Goal: Book appointment/travel/reservation

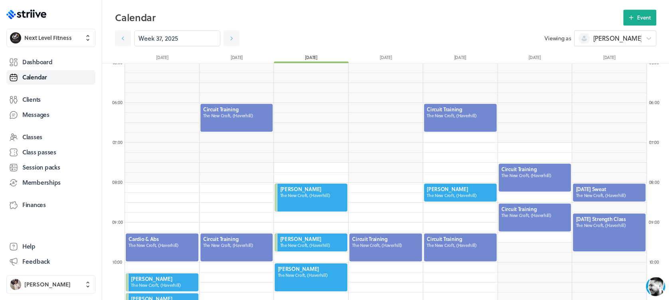
scroll to position [958, 521]
click at [599, 195] on div at bounding box center [609, 193] width 74 height 20
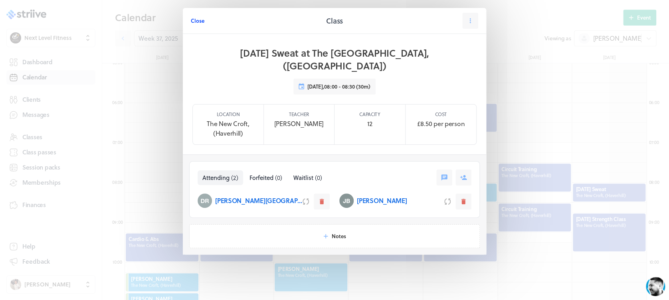
click at [198, 16] on button "Close" at bounding box center [198, 21] width 14 height 16
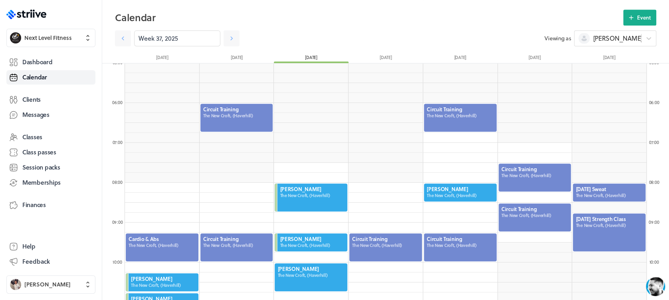
click at [629, 227] on div at bounding box center [609, 233] width 74 height 40
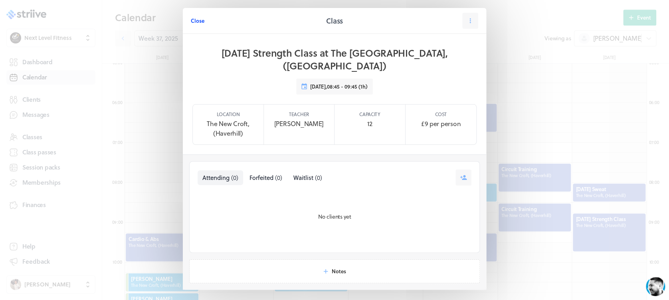
click at [198, 19] on span "Close" at bounding box center [198, 20] width 14 height 7
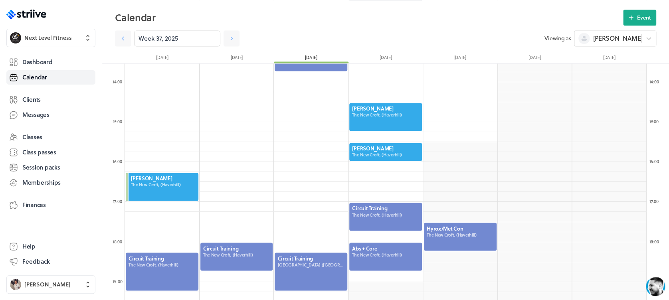
scroll to position [540, 0]
click at [445, 235] on div at bounding box center [460, 236] width 74 height 30
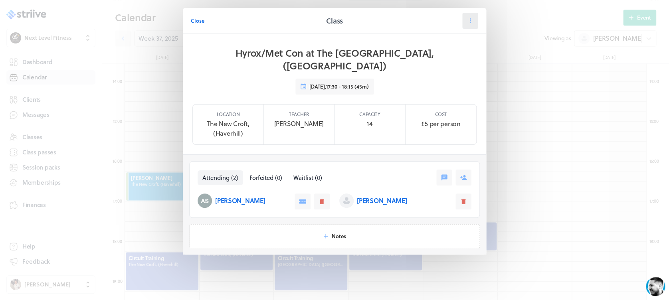
click at [470, 24] on icon at bounding box center [469, 20] width 7 height 7
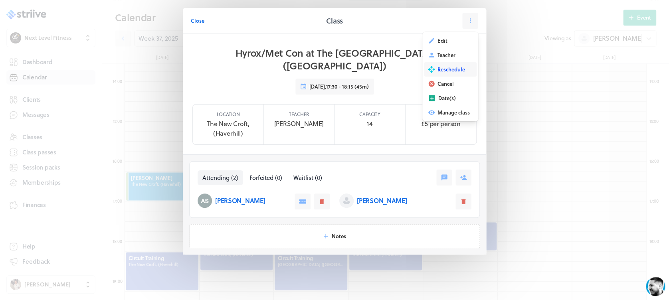
click at [463, 67] on span "Reschedule" at bounding box center [451, 69] width 28 height 7
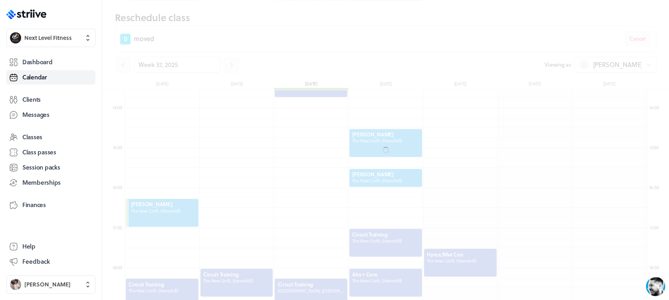
scroll to position [567, 0]
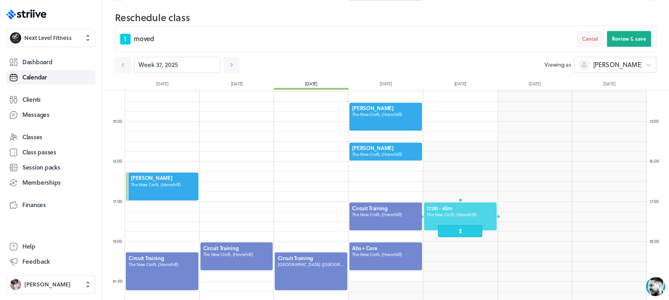
drag, startPoint x: 462, startPoint y: 237, endPoint x: 460, endPoint y: 221, distance: 16.0
click at [460, 221] on div at bounding box center [460, 216] width 74 height 30
click at [621, 42] on button "Review & save" at bounding box center [628, 39] width 44 height 16
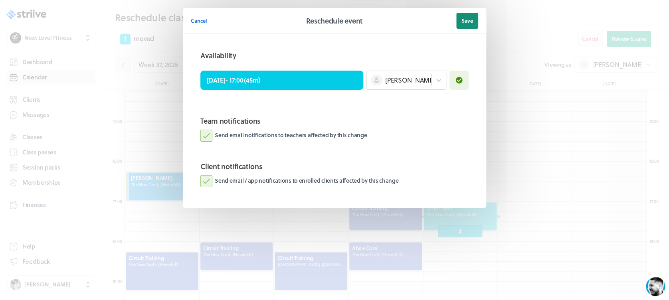
click at [469, 18] on span "Save" at bounding box center [467, 20] width 12 height 7
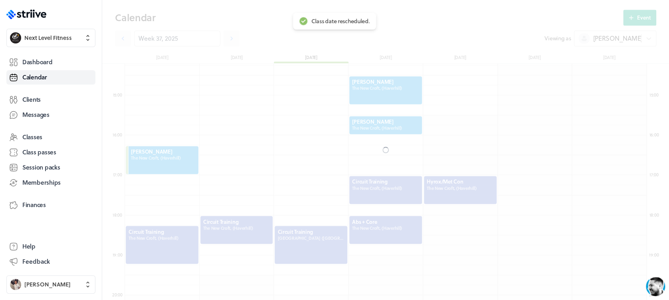
scroll to position [540, 0]
